Goal: Task Accomplishment & Management: Complete application form

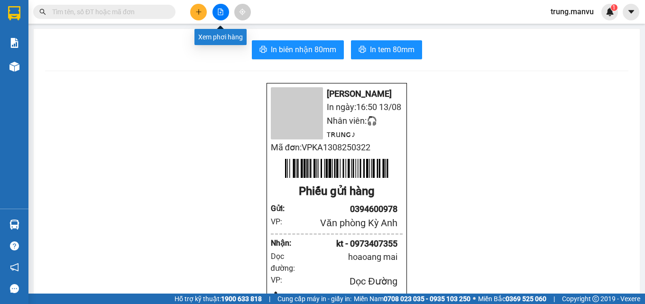
click at [220, 16] on button at bounding box center [220, 12] width 17 height 17
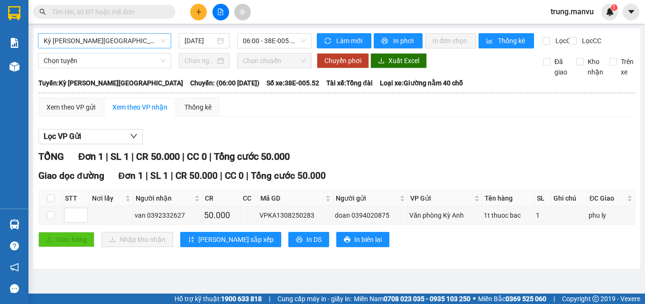
click at [121, 43] on span "Kỳ [PERSON_NAME][GEOGRAPHIC_DATA]" at bounding box center [105, 41] width 122 height 14
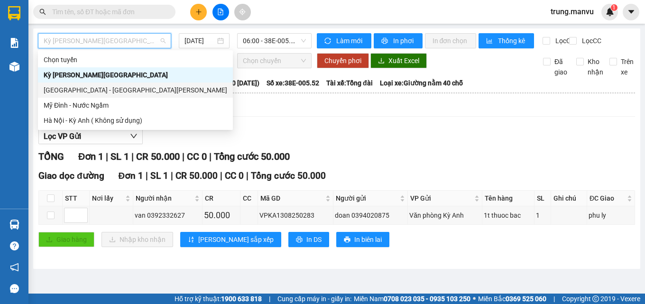
click at [94, 92] on div "[GEOGRAPHIC_DATA] - [GEOGRAPHIC_DATA][PERSON_NAME]" at bounding box center [136, 90] width 184 height 10
type input "[DATE]"
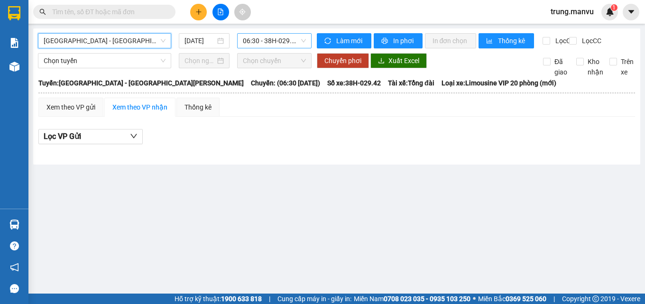
click at [265, 41] on span "06:30 - 38H-029.42" at bounding box center [274, 41] width 63 height 14
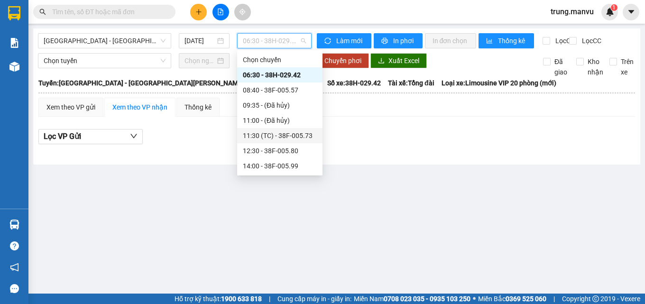
click at [298, 130] on div "11:30 (TC) - 38F-005.73" at bounding box center [279, 135] width 85 height 15
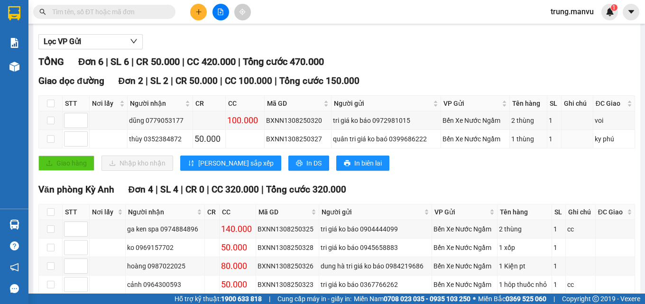
scroll to position [142, 0]
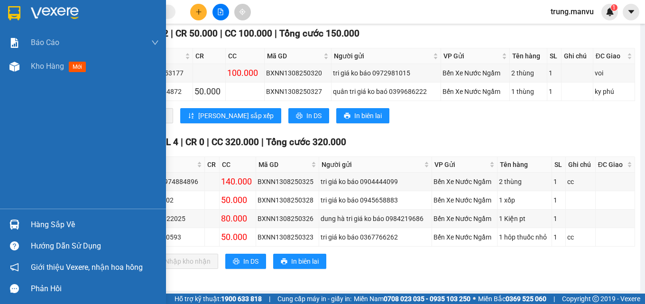
click at [13, 12] on img at bounding box center [14, 13] width 12 height 14
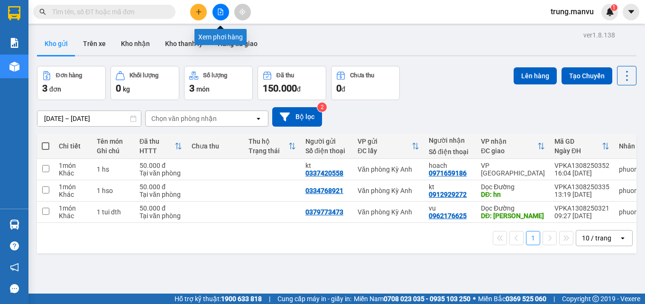
click at [215, 14] on button at bounding box center [220, 12] width 17 height 17
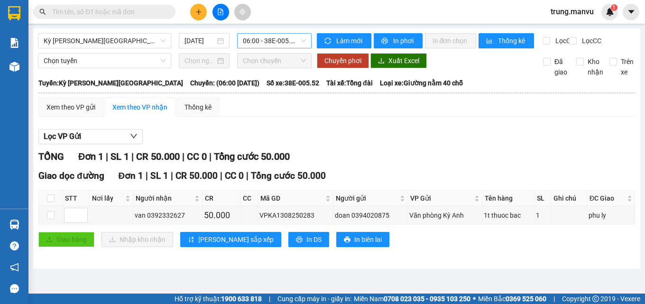
click at [276, 37] on span "06:00 - 38E-005.52" at bounding box center [274, 41] width 63 height 14
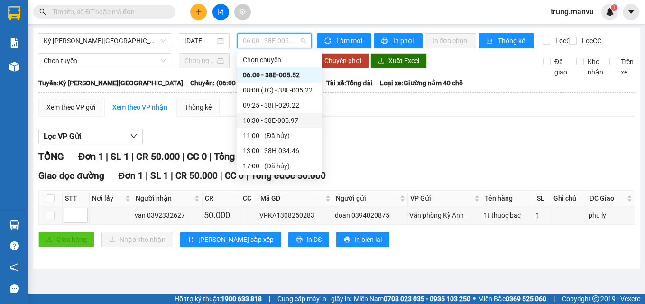
scroll to position [95, 0]
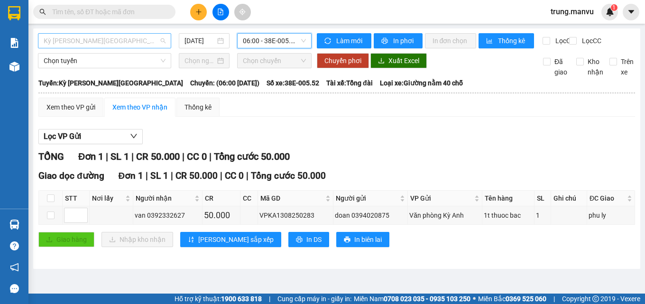
click at [121, 41] on span "Kỳ [PERSON_NAME][GEOGRAPHIC_DATA]" at bounding box center [105, 41] width 122 height 14
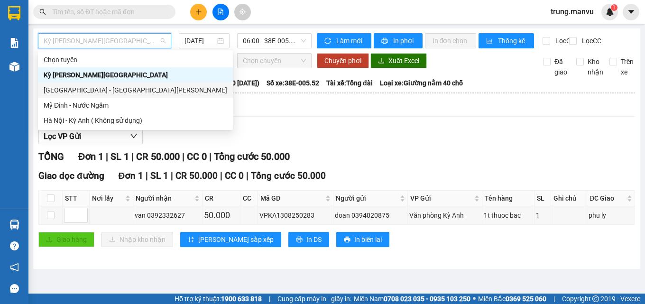
click at [68, 89] on div "[GEOGRAPHIC_DATA] - [GEOGRAPHIC_DATA][PERSON_NAME]" at bounding box center [136, 90] width 184 height 10
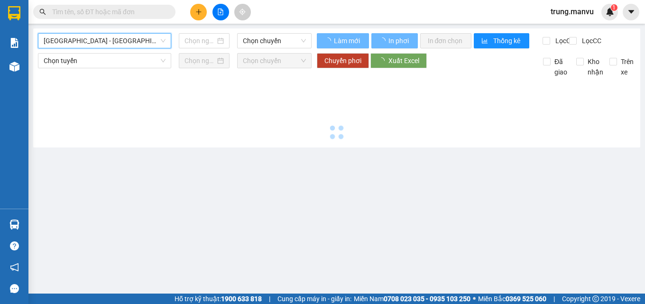
type input "[DATE]"
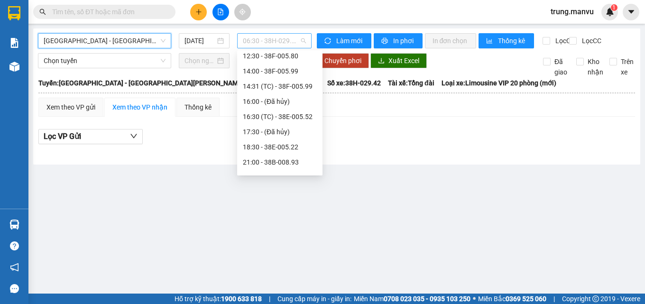
click at [294, 38] on span "06:30 - 38H-029.42" at bounding box center [274, 41] width 63 height 14
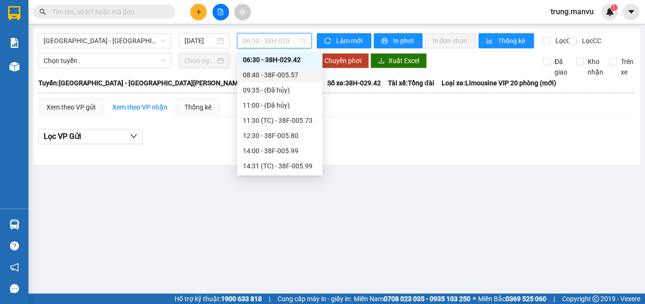
click at [296, 76] on div "08:40 - 38F-005.57" at bounding box center [280, 75] width 74 height 10
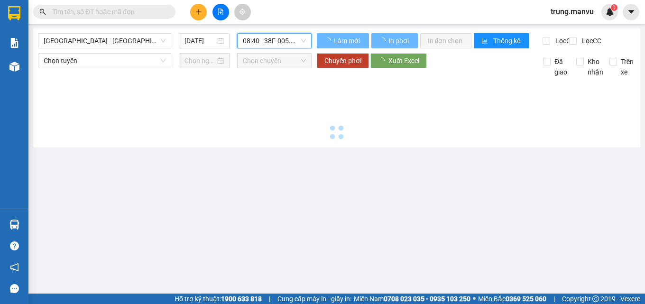
click at [283, 41] on span "08:40 - 38F-005.57" at bounding box center [274, 41] width 63 height 14
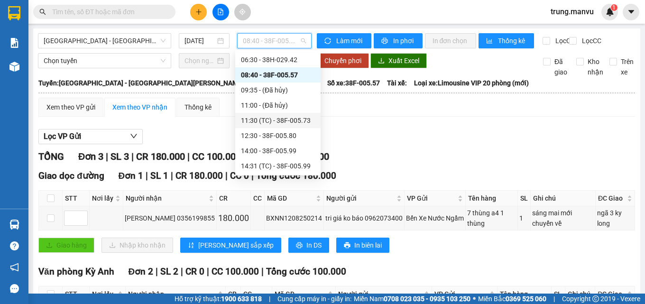
click at [295, 125] on div "11:30 (TC) - 38F-005.73" at bounding box center [278, 120] width 74 height 10
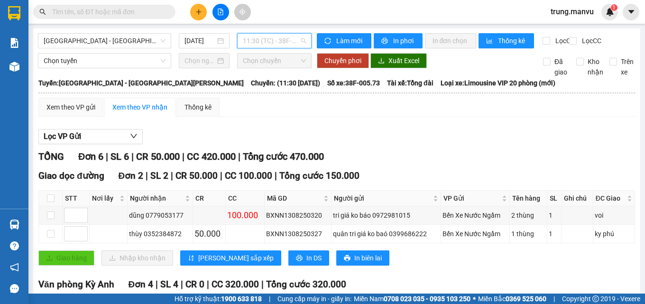
click at [289, 43] on span "11:30 (TC) - 38F-005.73" at bounding box center [274, 41] width 63 height 14
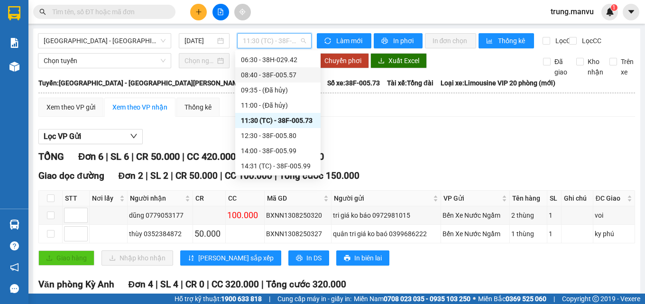
click at [421, 117] on div "Xem theo VP gửi Xem theo VP nhận Thống kê" at bounding box center [336, 107] width 597 height 19
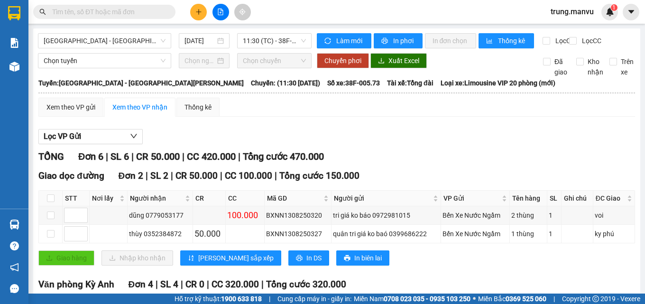
scroll to position [152, 0]
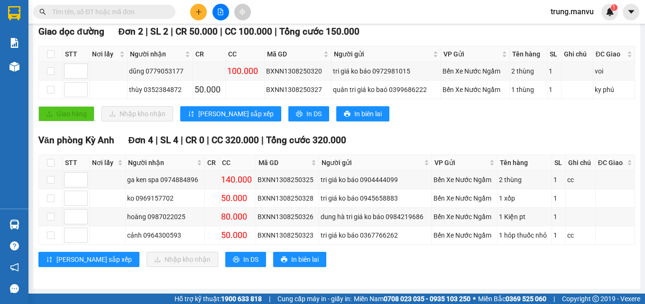
click at [200, 11] on icon "plus" at bounding box center [198, 12] width 7 height 7
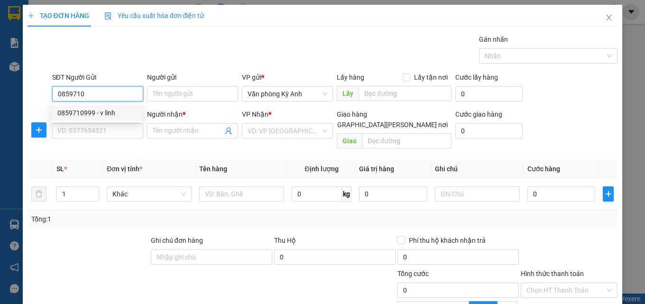
click at [104, 110] on div "0859710999 - v linh" at bounding box center [96, 113] width 79 height 10
type input "0859710999"
type input "v linh"
type input "0859710999"
click at [101, 139] on div "SĐT Người Nhận * VD: 0377654321" at bounding box center [97, 125] width 91 height 33
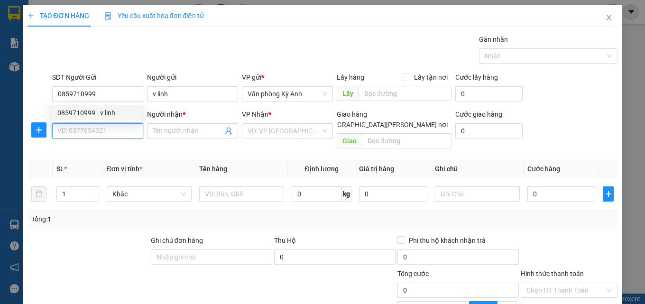
click at [106, 133] on input "SĐT Người Nhận *" at bounding box center [97, 130] width 91 height 15
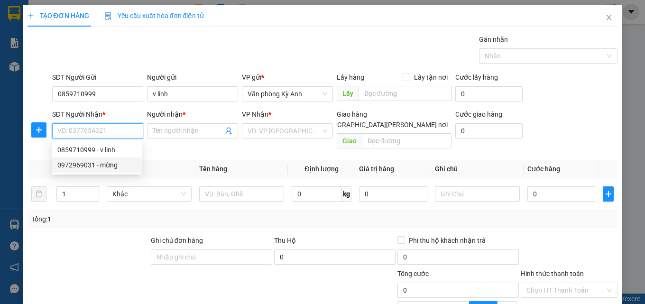
click at [116, 167] on div "0972969031 - mừng" at bounding box center [96, 165] width 79 height 10
type input "0972969031"
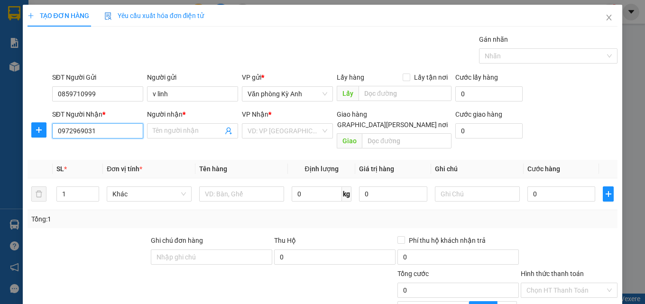
type input "mừng"
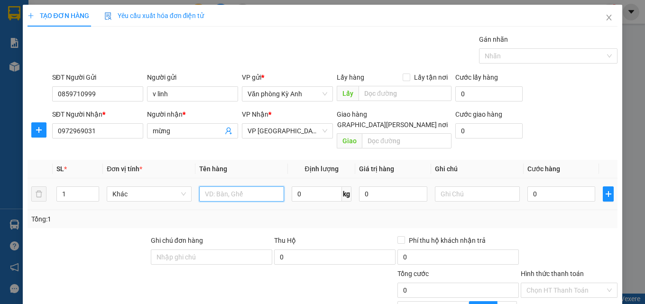
click at [255, 186] on input "text" at bounding box center [241, 193] width 85 height 15
type input "1 hop"
click at [543, 186] on input "0" at bounding box center [561, 193] width 68 height 15
type input "5"
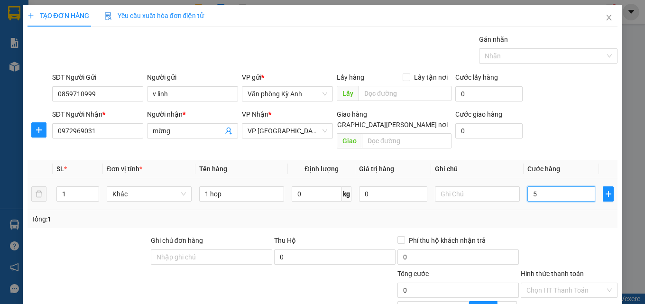
type input "5"
type input "50"
type input "500"
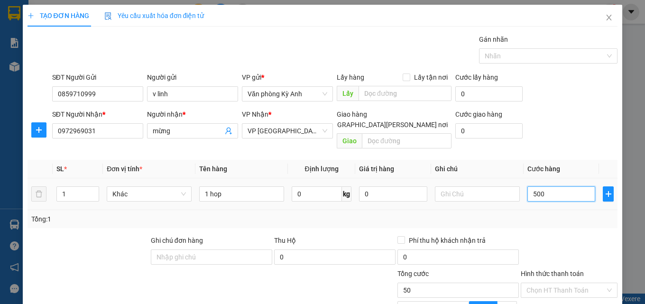
type input "500"
type input "5.000"
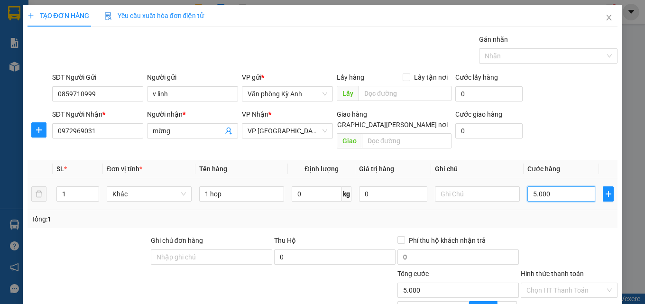
type input "50.000"
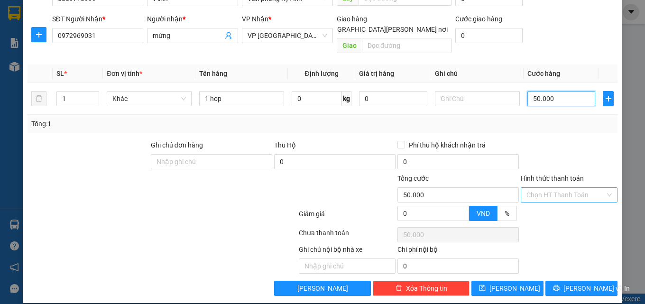
type input "50.000"
click at [544, 188] on input "Hình thức thanh toán" at bounding box center [565, 195] width 79 height 14
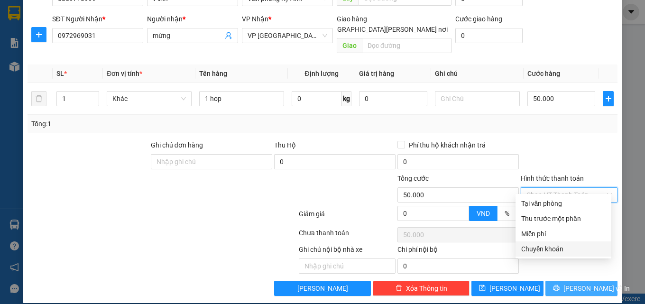
click at [560, 285] on icon "printer" at bounding box center [556, 288] width 7 height 7
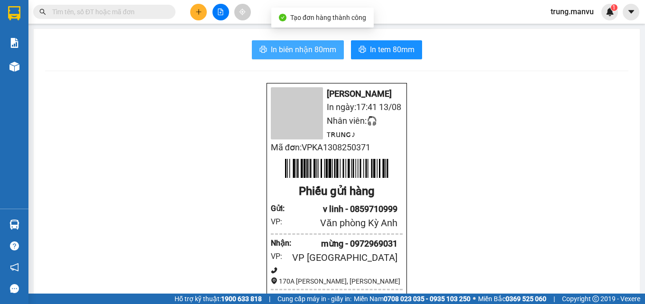
click at [307, 51] on span "In biên nhận 80mm" at bounding box center [303, 50] width 65 height 12
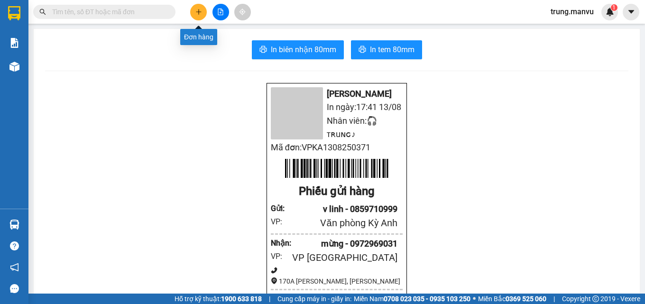
click at [200, 15] on button at bounding box center [198, 12] width 17 height 17
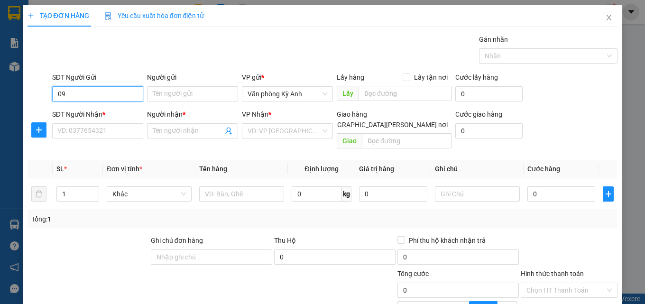
type input "0"
click at [105, 110] on div "0989298499 - nha khoa" at bounding box center [96, 113] width 79 height 10
type input "0989298499"
type input "nha khoa"
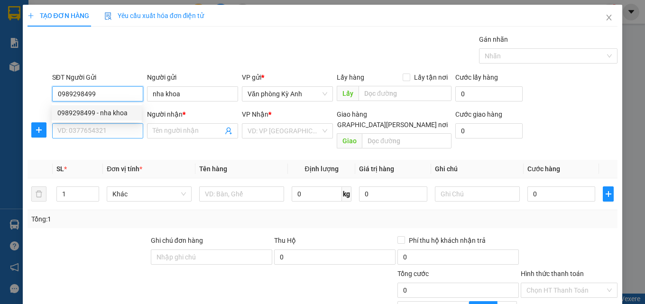
type input "0989298499"
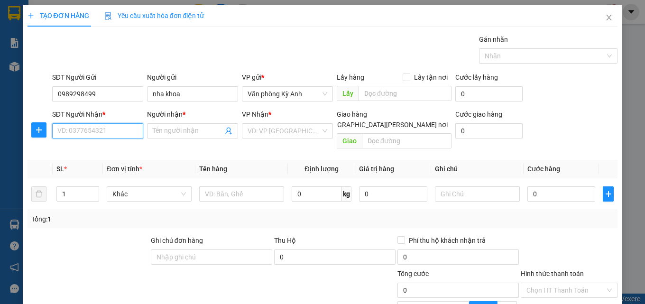
click at [100, 127] on input "SĐT Người Nhận *" at bounding box center [97, 130] width 91 height 15
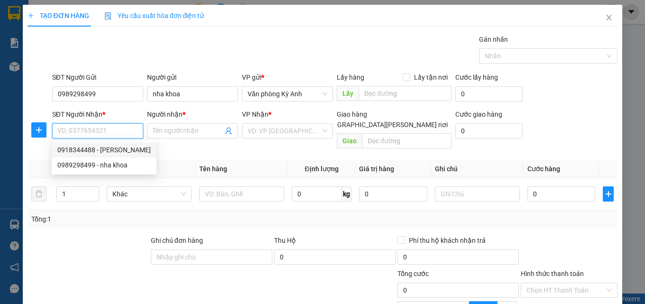
click at [111, 153] on div "0918344488 - [PERSON_NAME]" at bounding box center [103, 150] width 93 height 10
type input "0918344488"
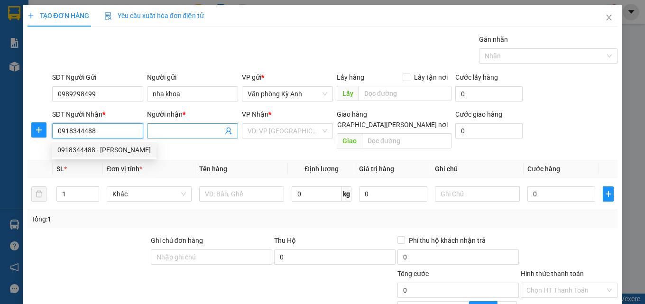
type input "[PERSON_NAME]"
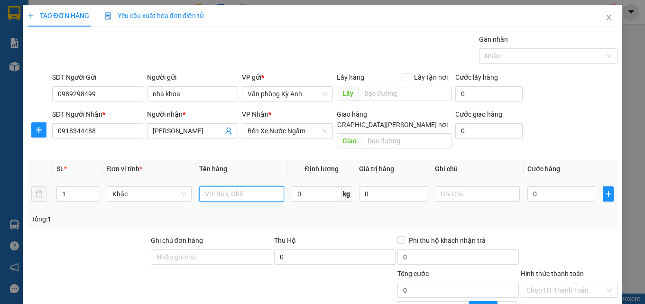
click at [249, 186] on input "text" at bounding box center [241, 193] width 85 height 15
type input "1 hop"
click at [539, 186] on input "0" at bounding box center [561, 193] width 68 height 15
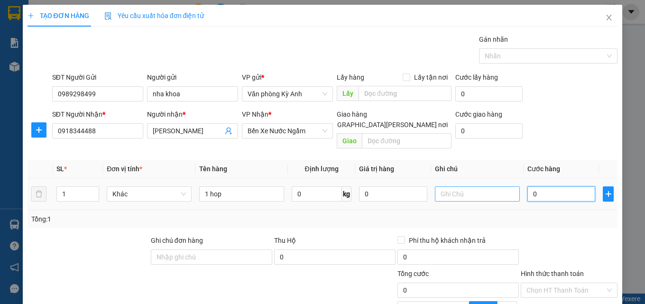
type input "5"
type input "50"
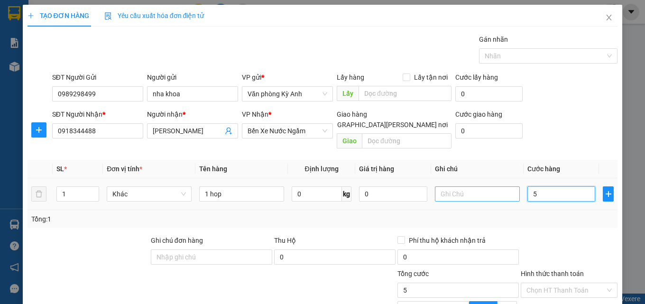
type input "50"
type input "500"
type input "5.000"
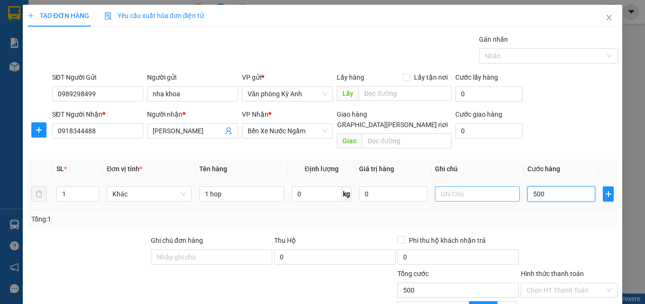
type input "5.000"
type input "50.000"
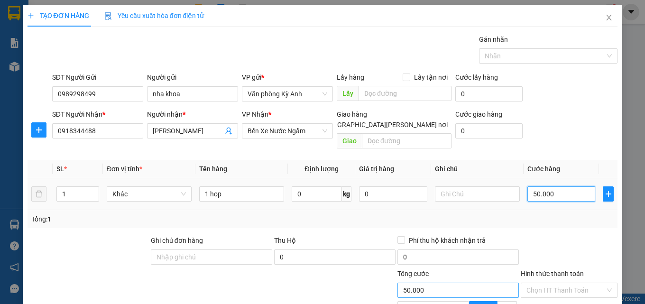
scroll to position [95, 0]
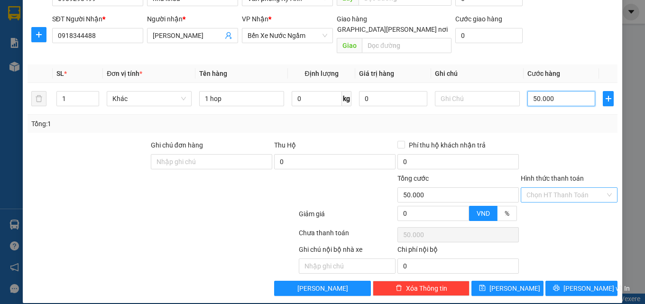
type input "50.000"
click at [526, 188] on input "Hình thức thanh toán" at bounding box center [565, 195] width 79 height 14
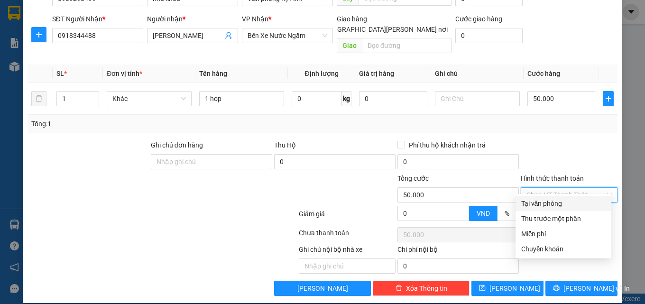
click at [539, 201] on div "Tại văn phòng" at bounding box center [563, 203] width 84 height 10
type input "0"
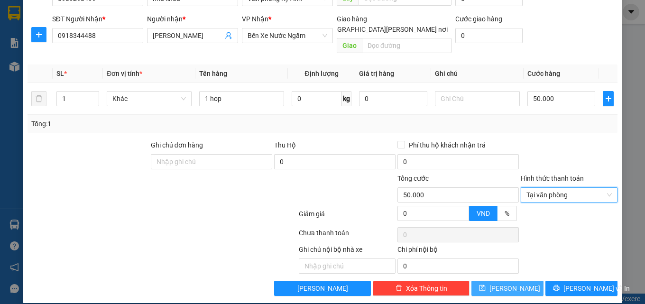
click at [516, 281] on button "[PERSON_NAME]" at bounding box center [507, 288] width 72 height 15
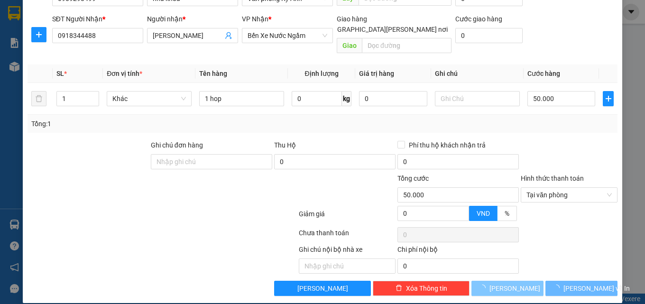
type input "0"
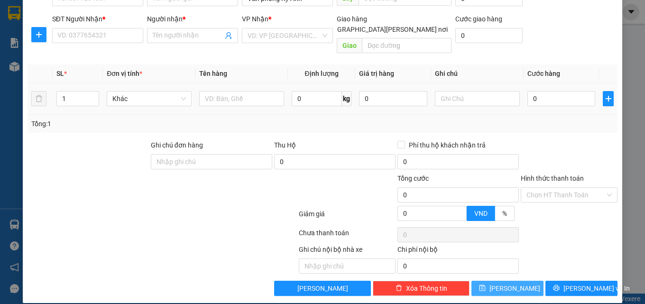
scroll to position [0, 0]
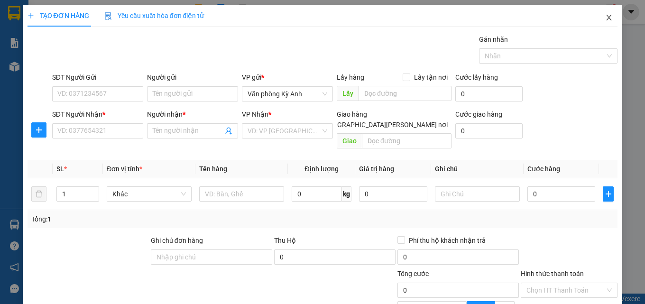
click at [596, 17] on span "Close" at bounding box center [609, 18] width 27 height 27
